Goal: Information Seeking & Learning: Learn about a topic

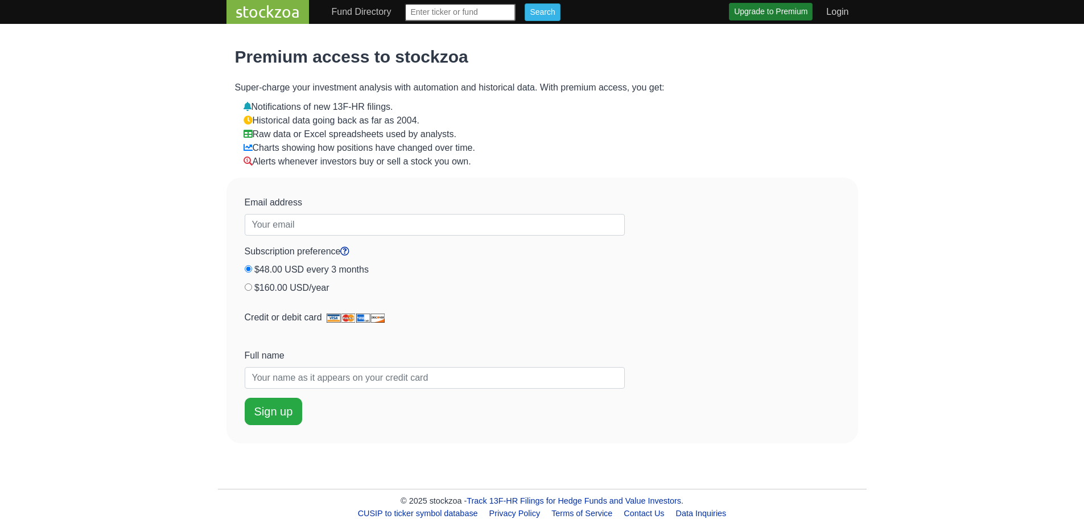
click at [360, 10] on link "Fund Directory" at bounding box center [361, 12] width 69 height 23
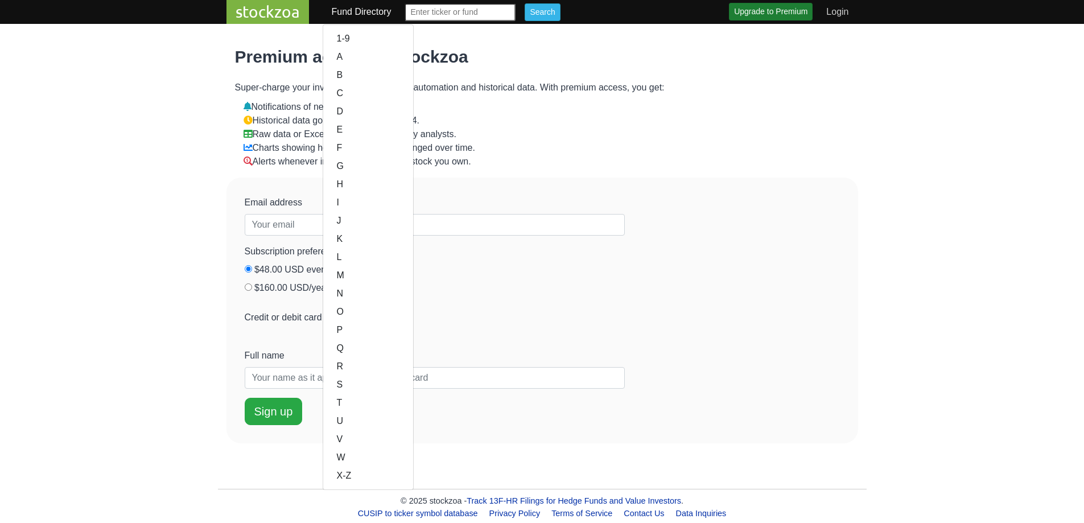
click at [240, 16] on link "stockzoa" at bounding box center [268, 12] width 83 height 24
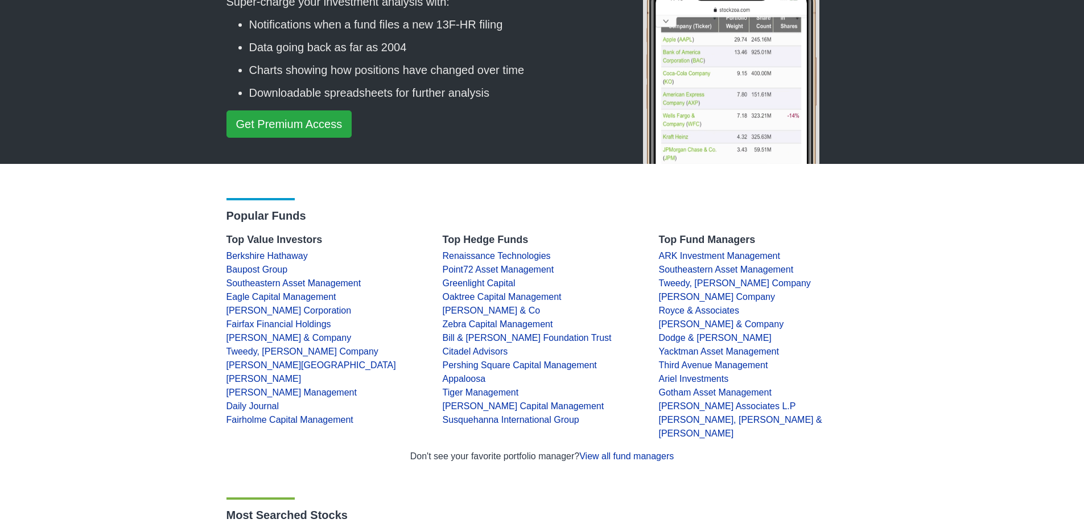
scroll to position [112, 0]
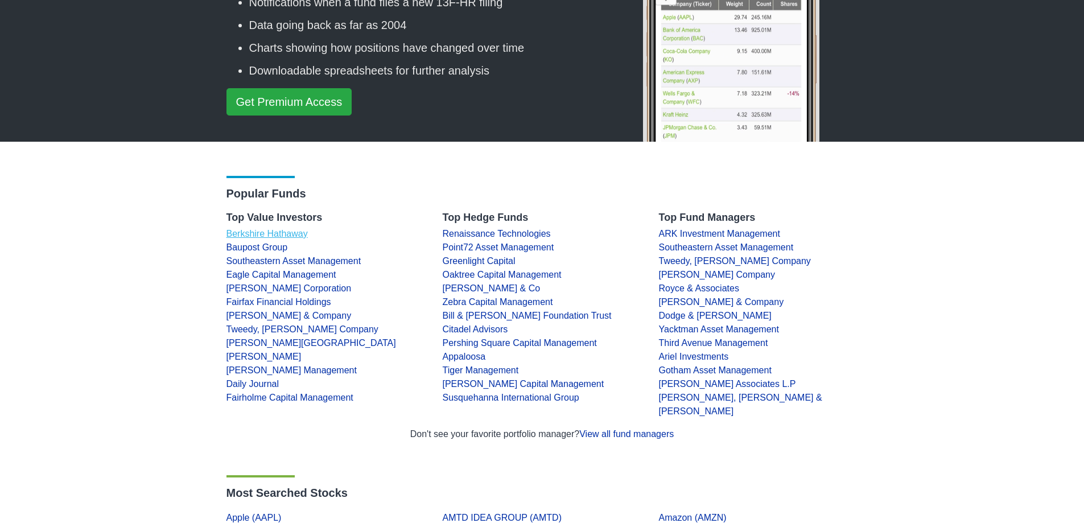
click at [261, 233] on link "Berkshire Hathaway" at bounding box center [267, 234] width 81 height 10
